Goal: Task Accomplishment & Management: Use online tool/utility

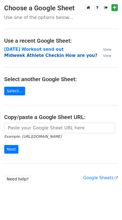
click at [18, 56] on strong "Midweek Athlete Checkin How are you?" at bounding box center [50, 55] width 93 height 5
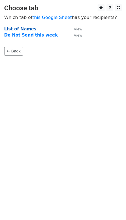
click at [22, 30] on strong "List of Names" at bounding box center [20, 29] width 32 height 5
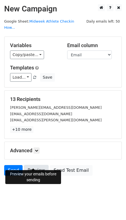
click at [33, 165] on link "Preview" at bounding box center [36, 170] width 25 height 11
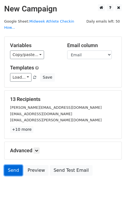
click at [11, 165] on link "Send" at bounding box center [13, 170] width 18 height 11
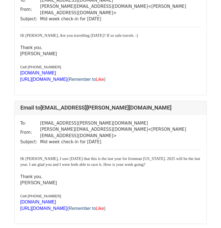
scroll to position [186, 0]
